Goal: Task Accomplishment & Management: Use online tool/utility

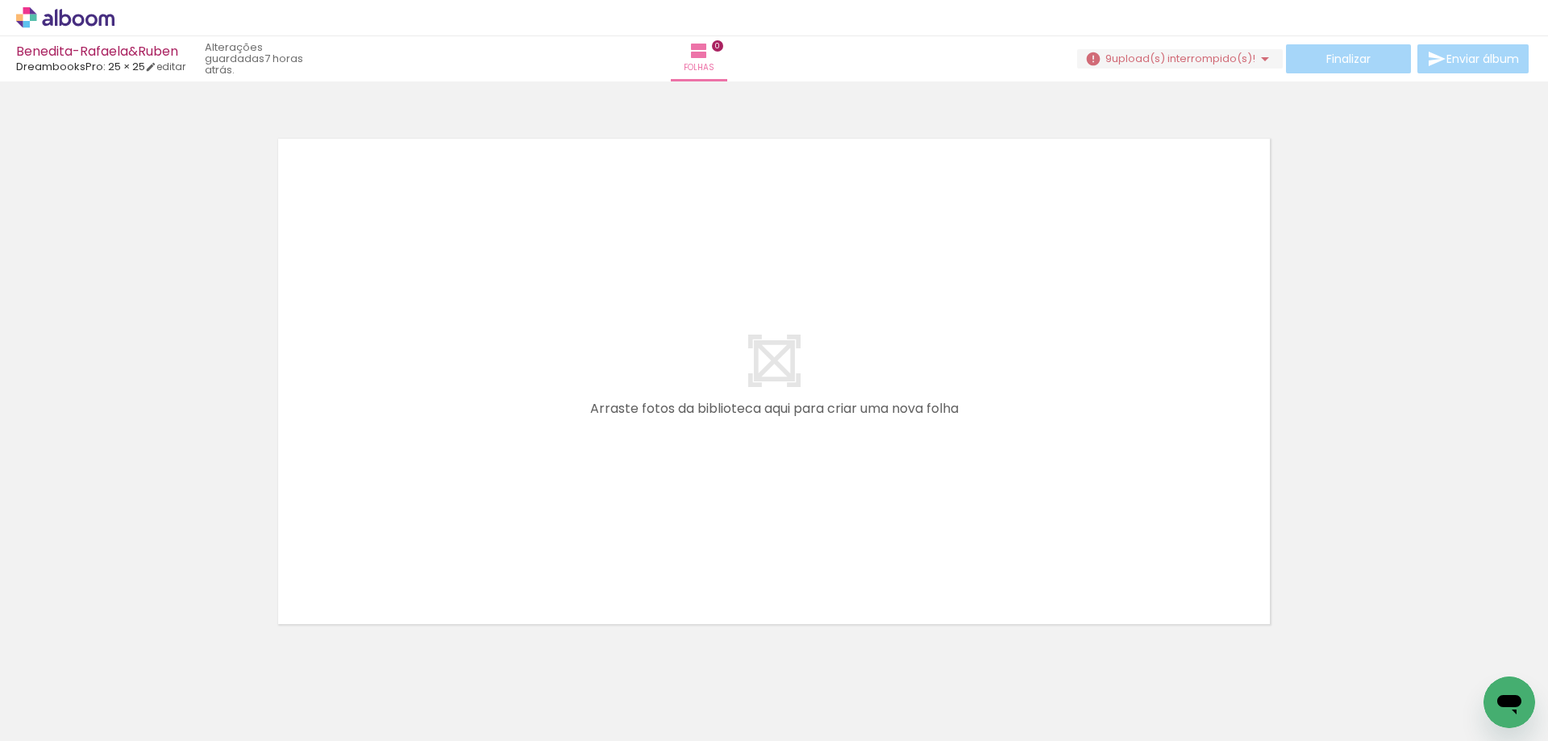
click at [1257, 59] on iron-icon at bounding box center [1265, 58] width 19 height 19
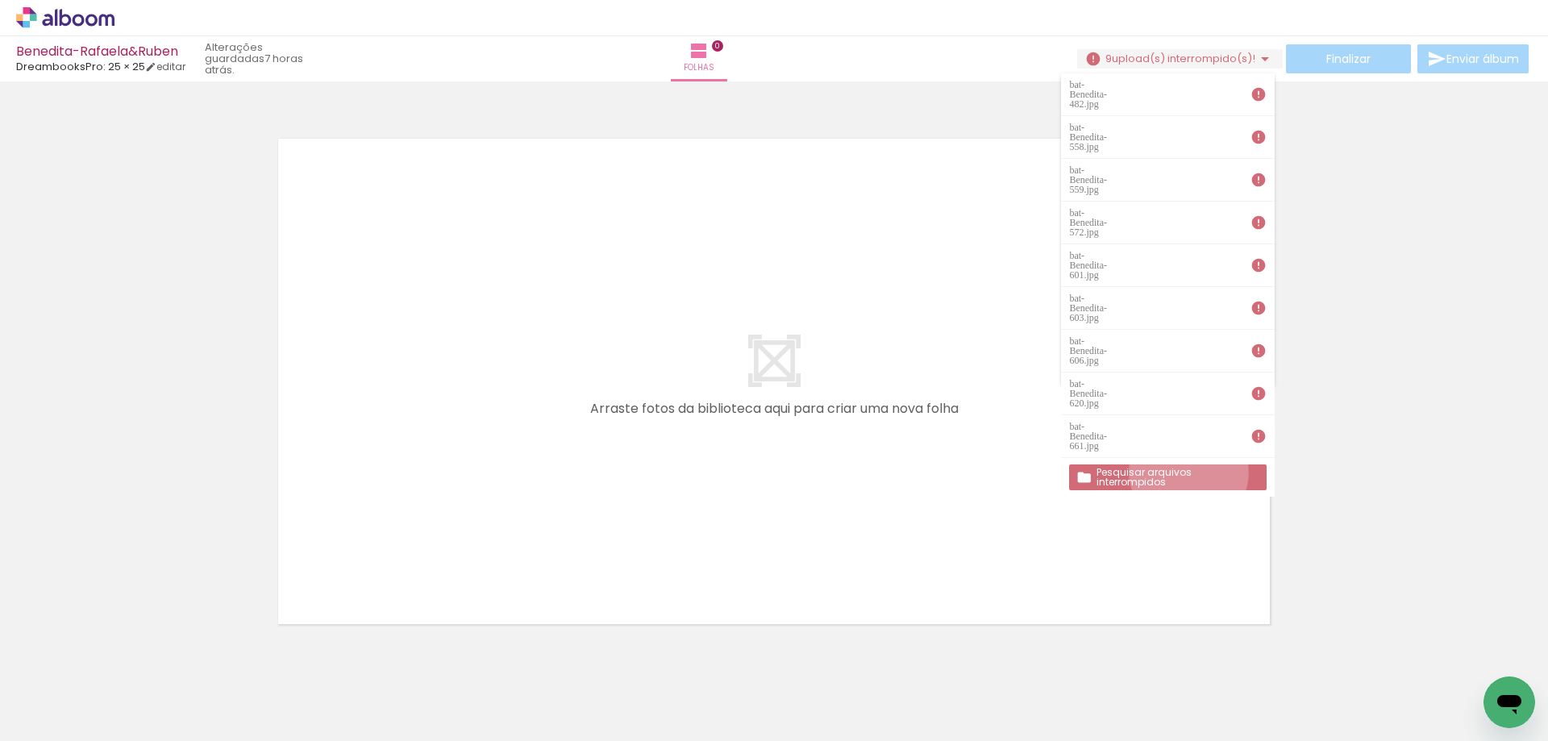
click at [0, 0] on slot "Pesquisar arquivos interrompidos" at bounding box center [0, 0] width 0 height 0
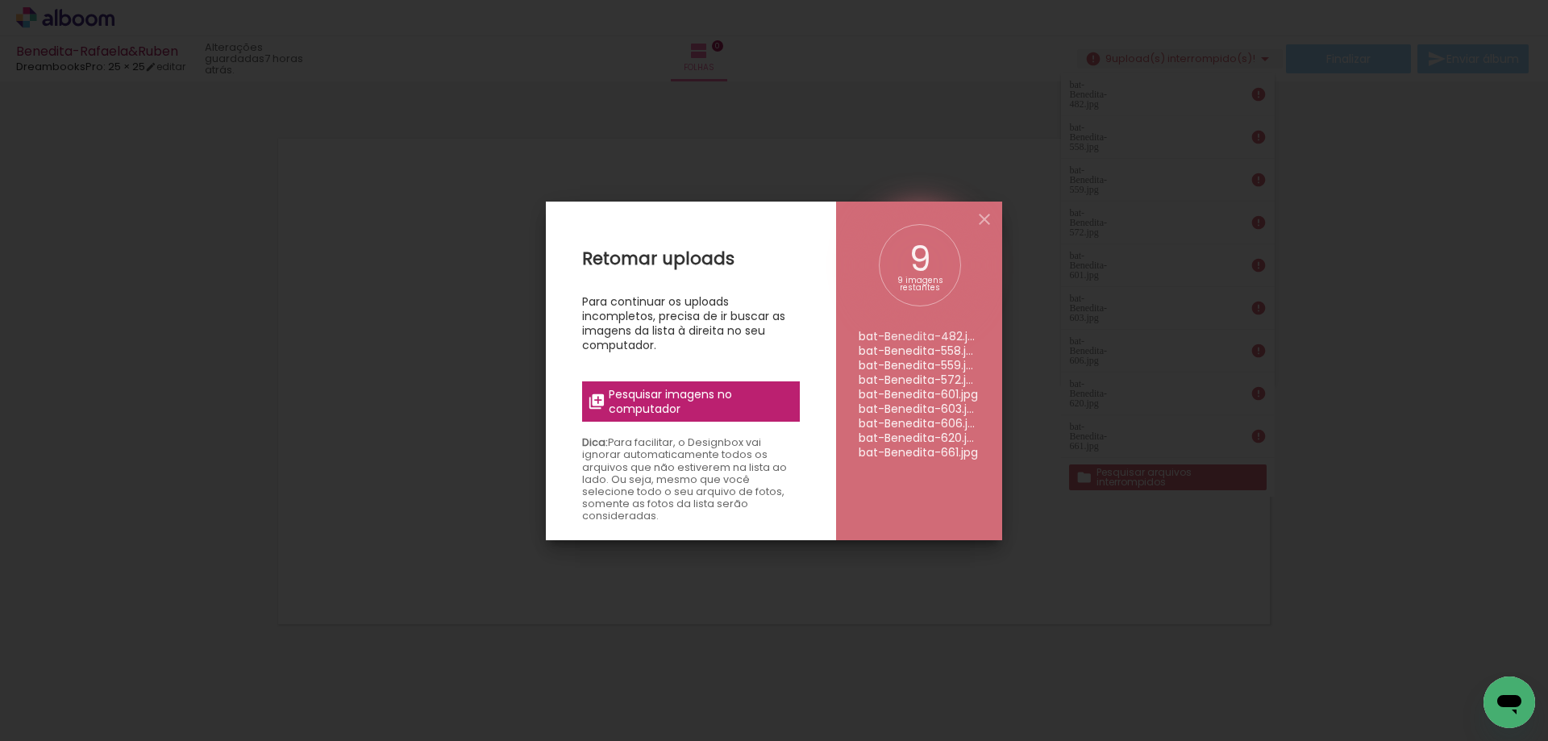
click at [730, 402] on span "Pesquisar imagens no computador" at bounding box center [699, 401] width 181 height 29
click at [0, 0] on input "file" at bounding box center [0, 0] width 0 height 0
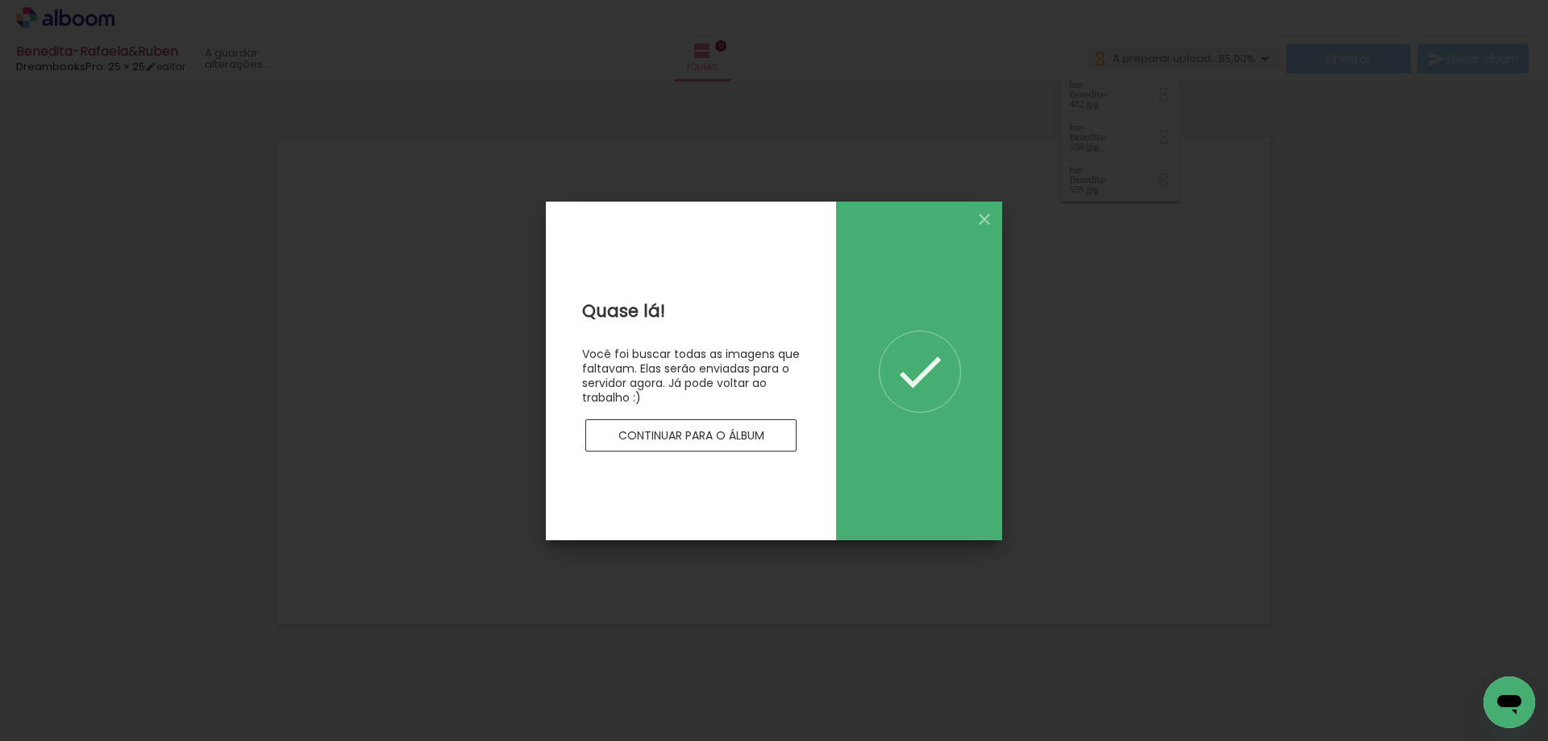
click at [0, 0] on slot "Continuar para o álbum" at bounding box center [0, 0] width 0 height 0
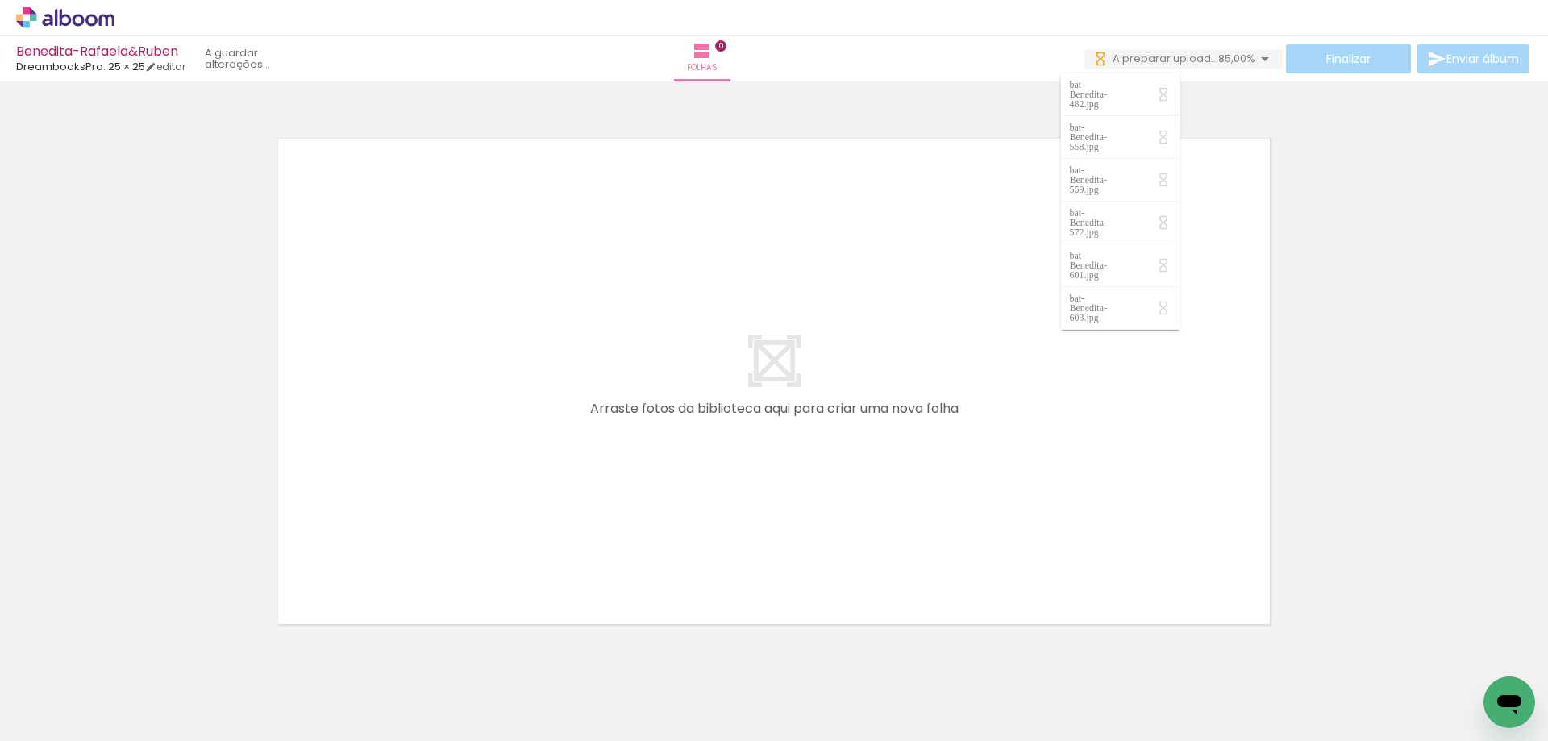
click at [1310, 279] on div at bounding box center [774, 361] width 1548 height 548
